Goal: Navigation & Orientation: Find specific page/section

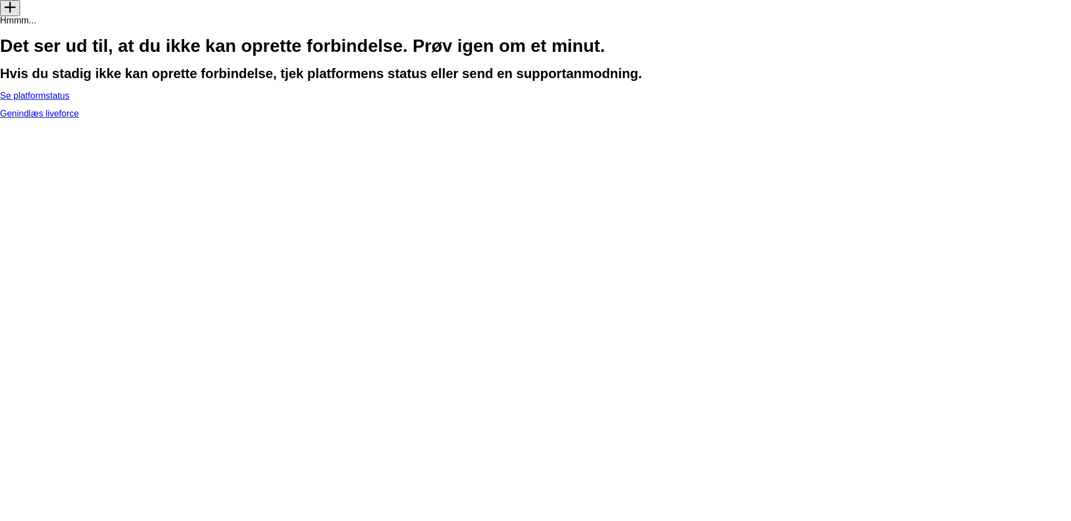
click at [70, 100] on link "Se platformstatus" at bounding box center [35, 95] width 70 height 9
click at [79, 118] on link "Genindlæs liveforce" at bounding box center [39, 113] width 79 height 9
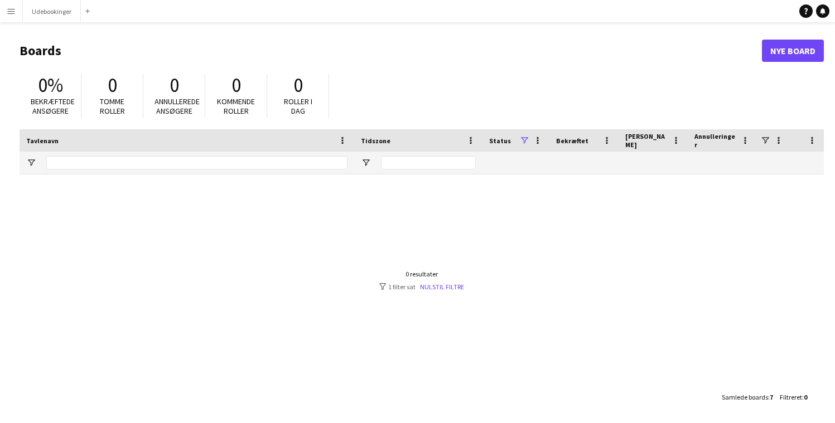
click at [6, 8] on button "Menu" at bounding box center [11, 11] width 22 height 22
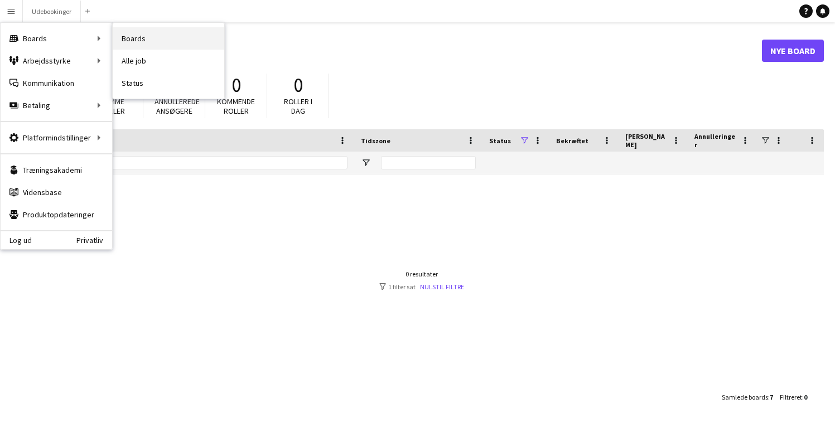
click at [187, 36] on link "Boards" at bounding box center [169, 38] width 112 height 22
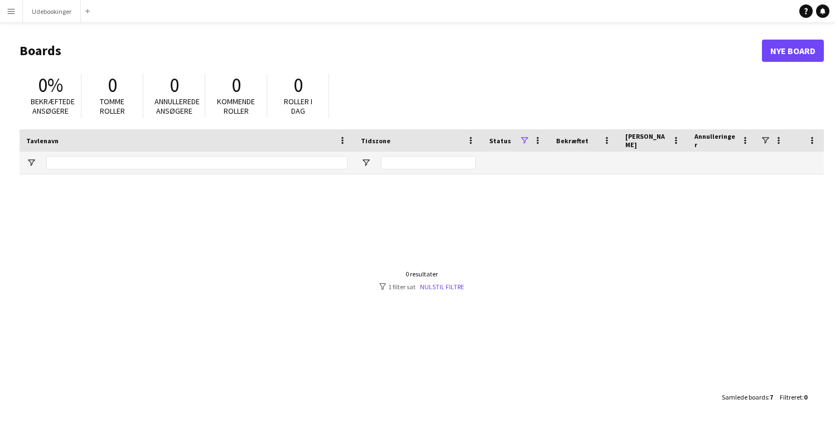
click at [13, 10] on app-icon "Menu" at bounding box center [11, 11] width 9 height 9
